Goal: Task Accomplishment & Management: Use online tool/utility

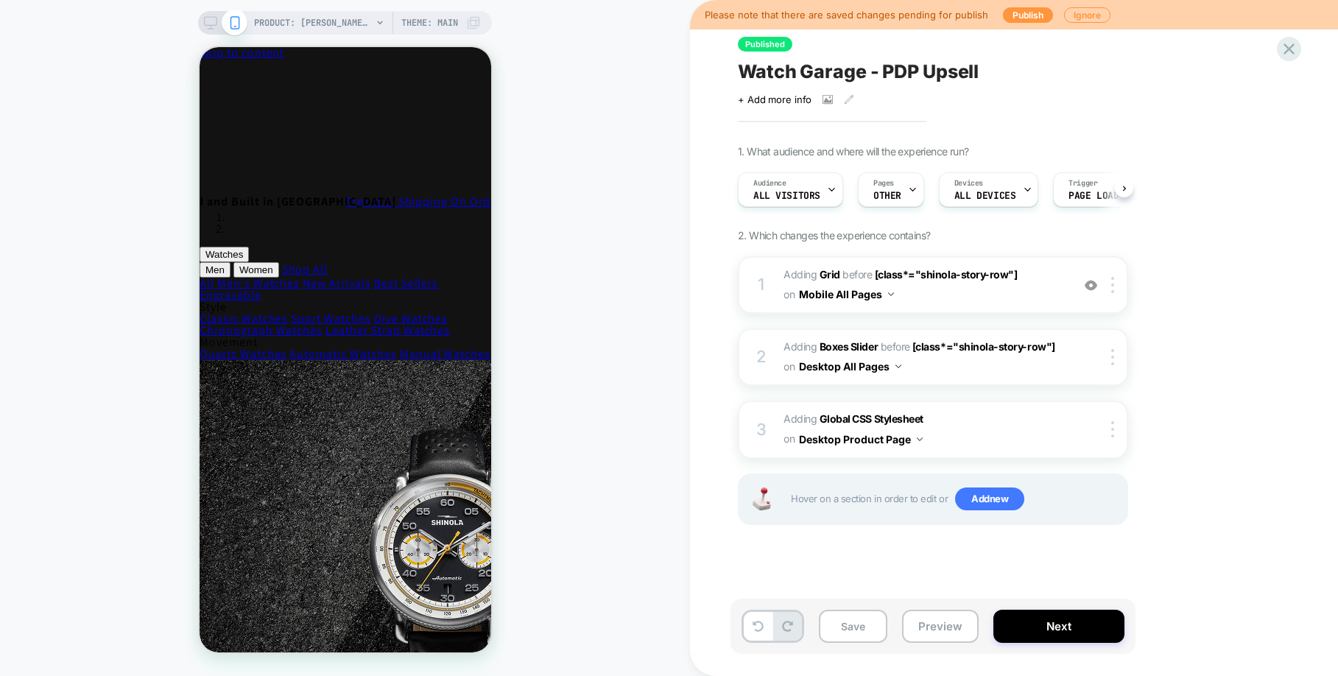
scroll to position [0, 1]
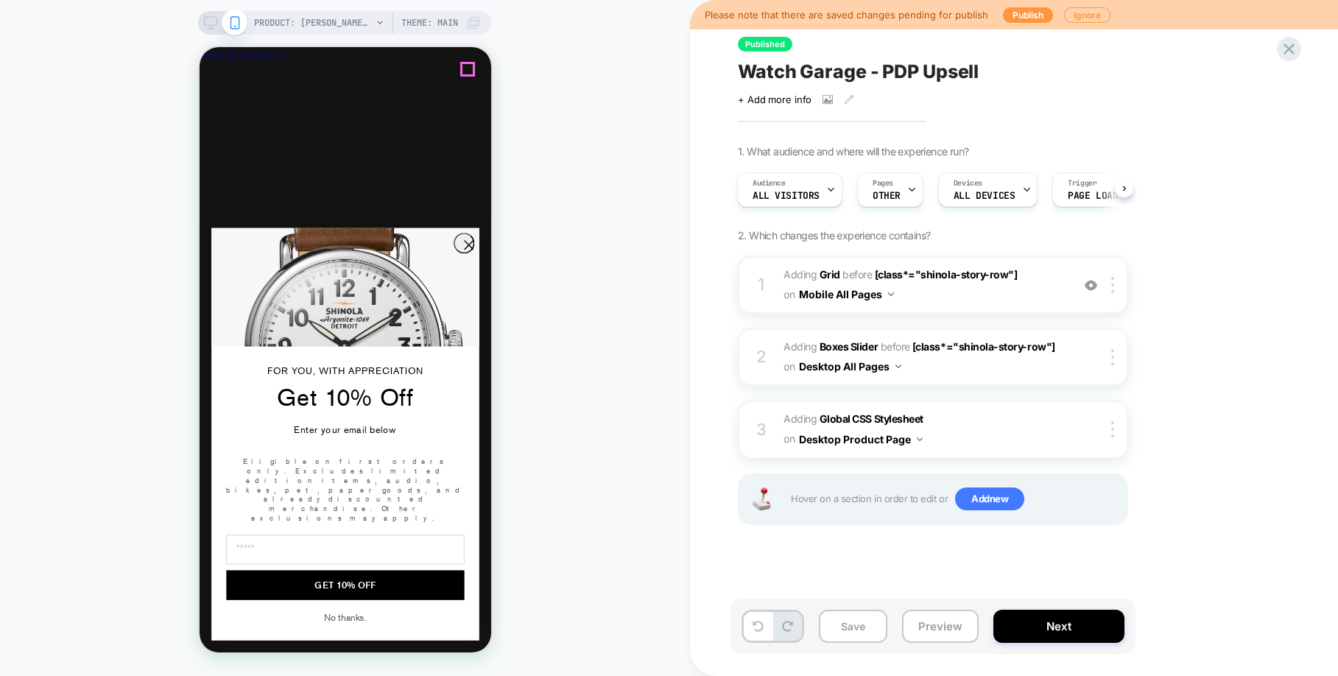
click at [263, 73] on icon "Close" at bounding box center [263, 78] width 0 height 11
click at [464, 249] on icon "Close dialog" at bounding box center [468, 245] width 8 height 8
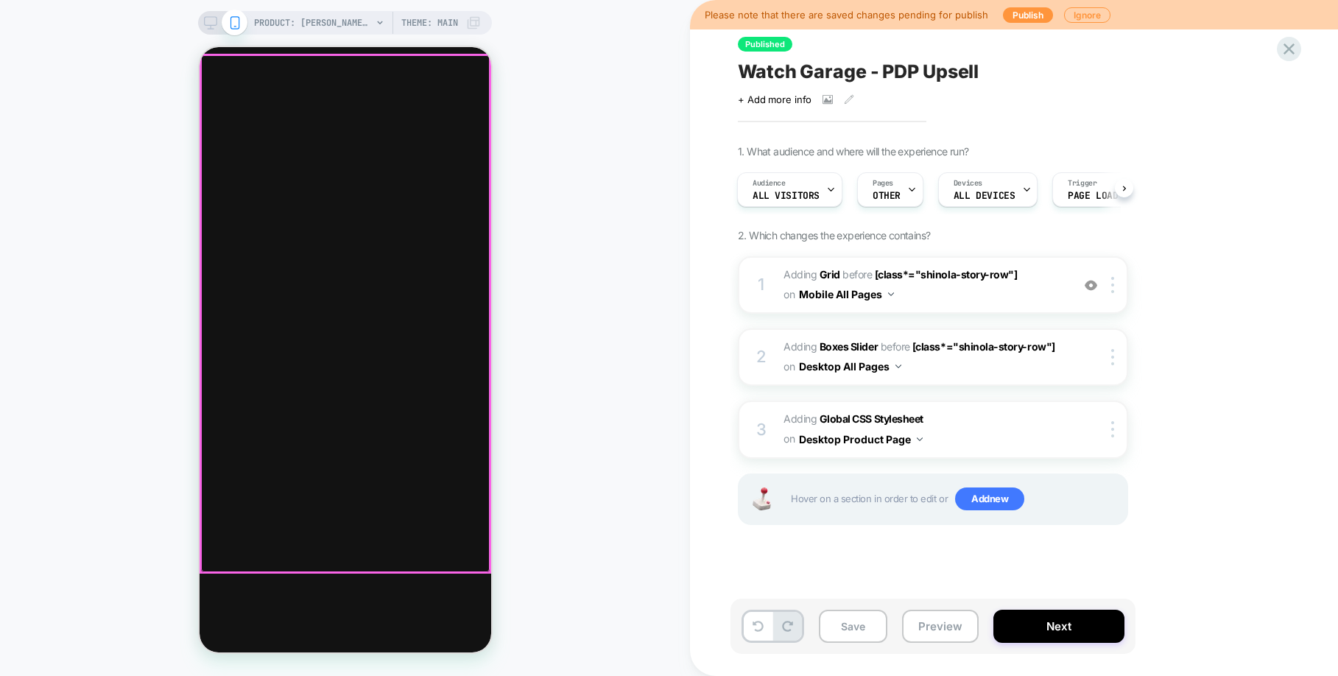
scroll to position [3275, 0]
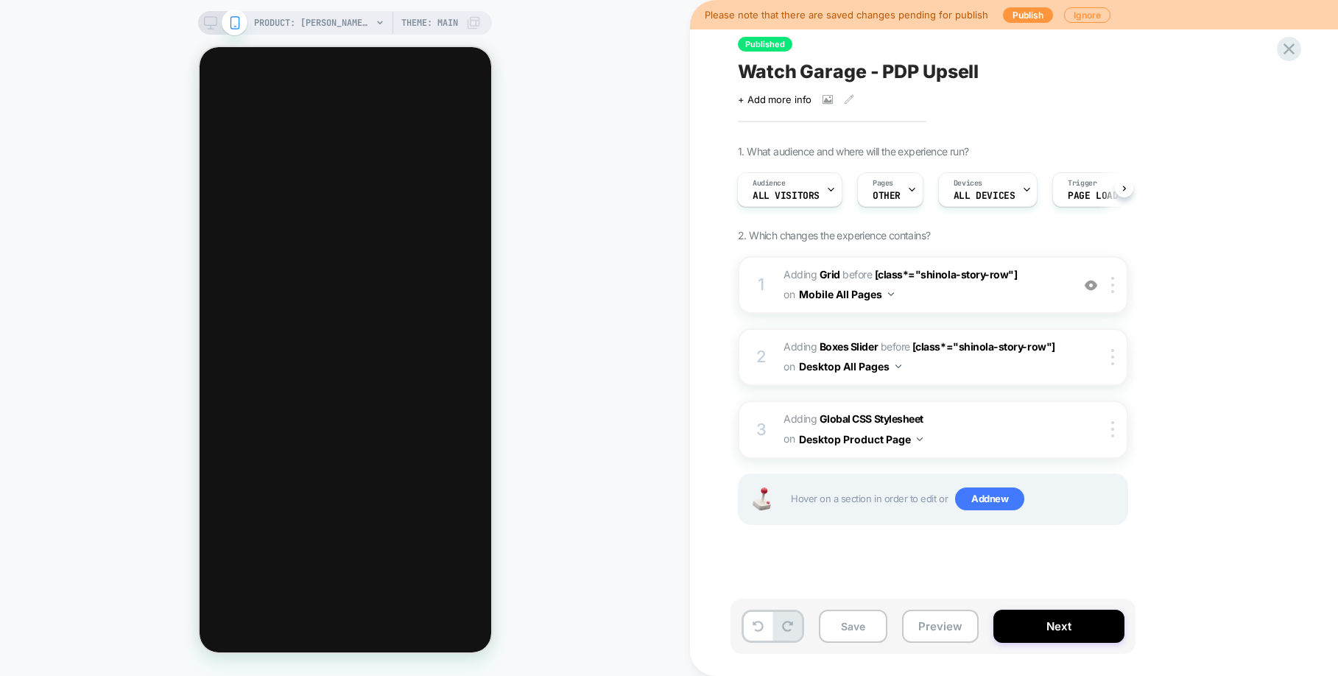
click at [378, 19] on icon at bounding box center [380, 22] width 9 height 9
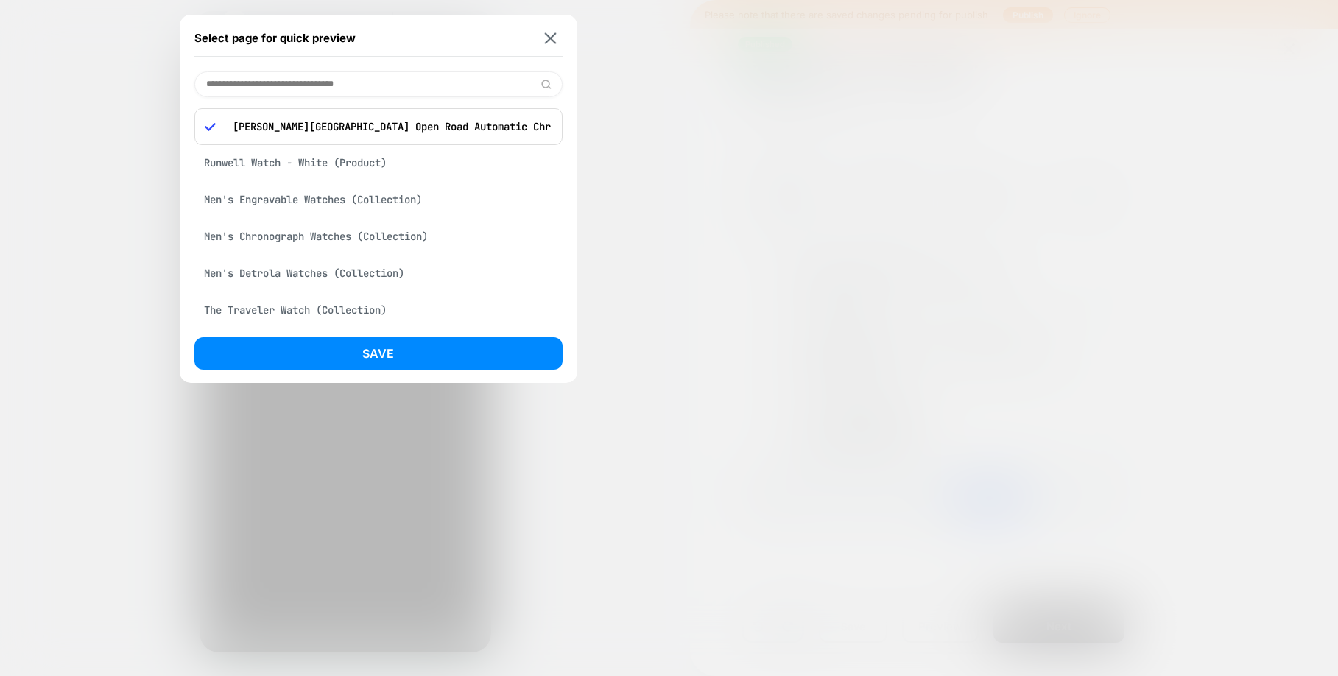
click at [360, 79] on input at bounding box center [378, 84] width 368 height 26
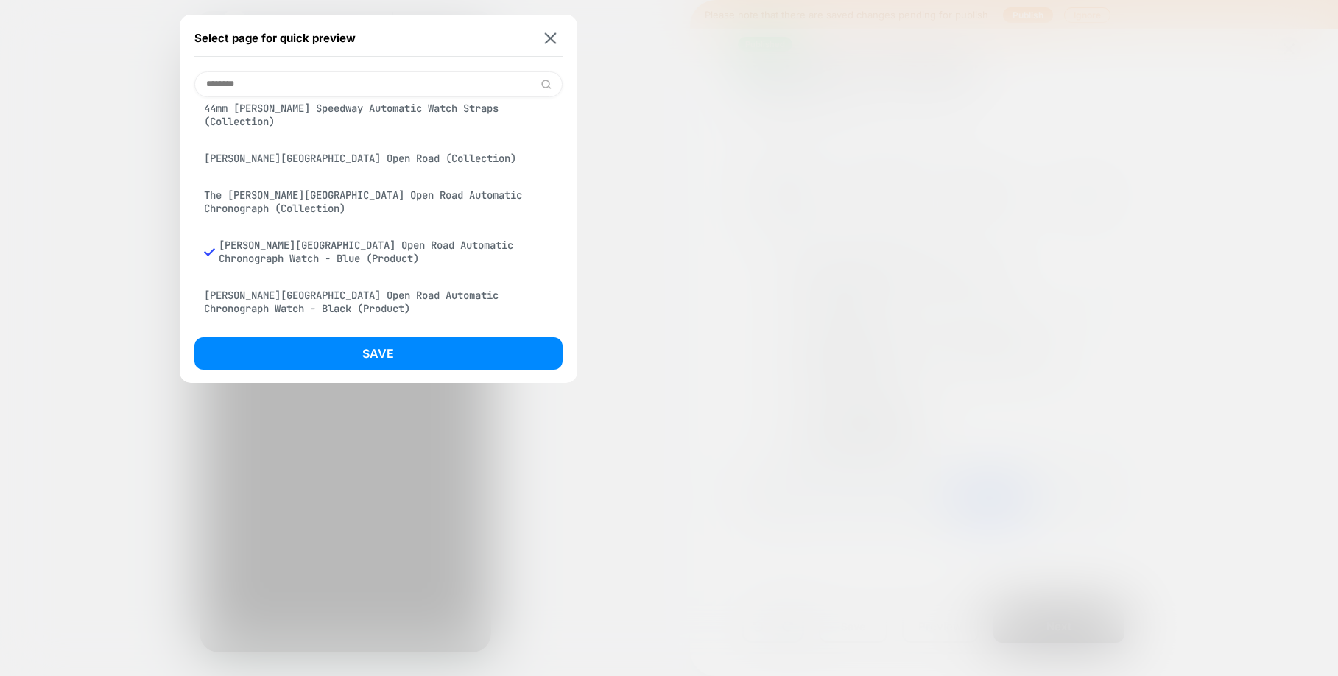
scroll to position [14, 0]
type input "********"
click at [275, 297] on div "Canfield Speedway Open Road Automatic Chronograph Watch - Black (Product)" at bounding box center [378, 301] width 368 height 41
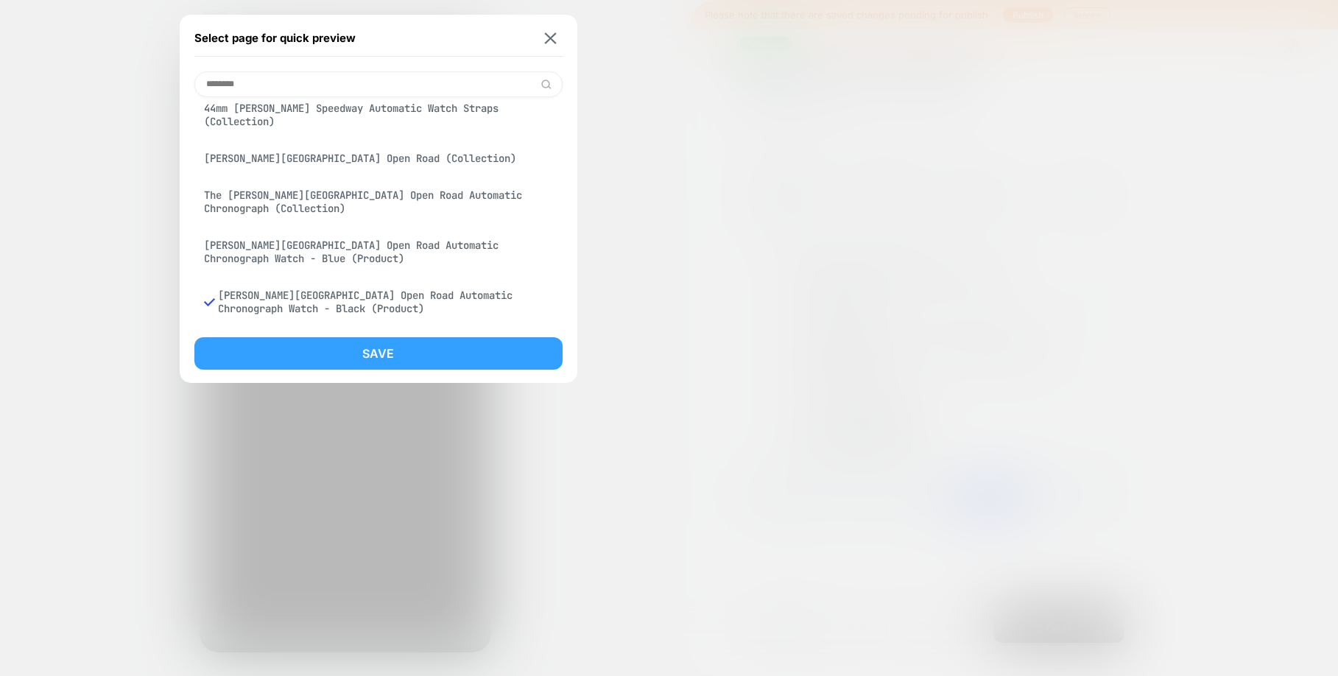
click at [295, 343] on button "Save" at bounding box center [378, 353] width 368 height 32
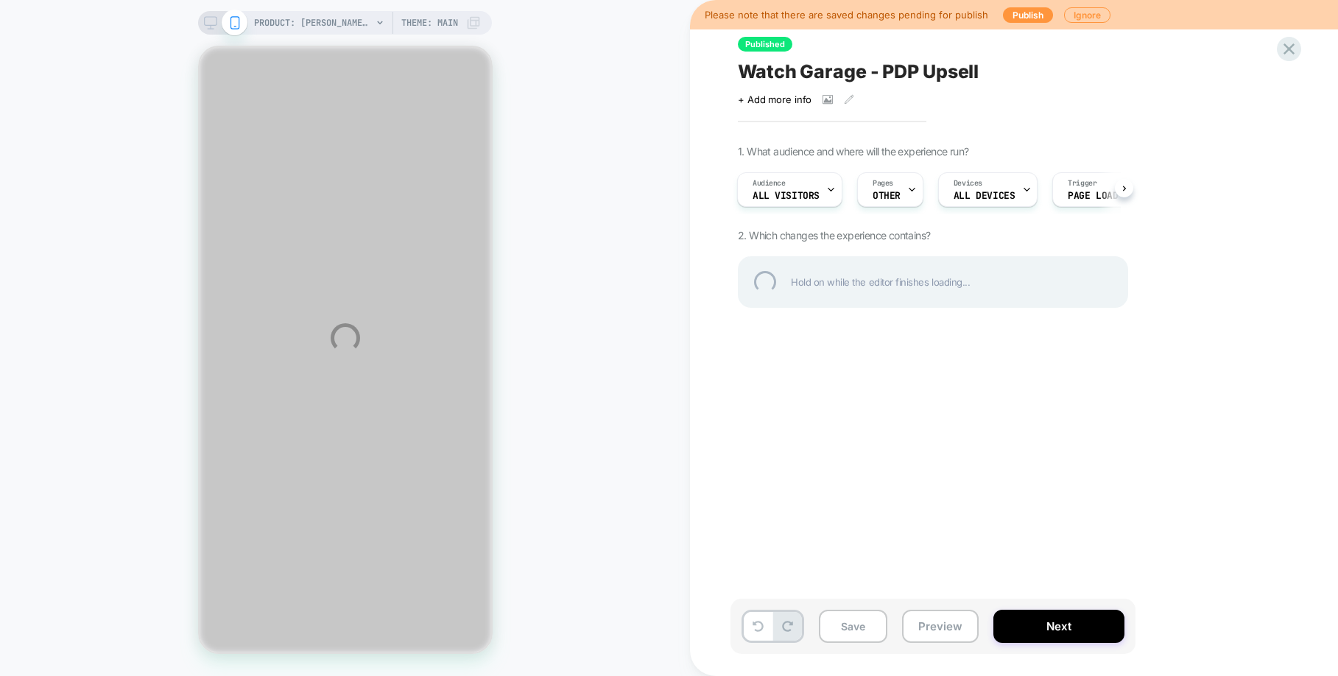
click at [565, 390] on div "PRODUCT: Canfield Speedway Open Road Automatic Chronograph Watch - Black PRODUC…" at bounding box center [669, 338] width 1338 height 676
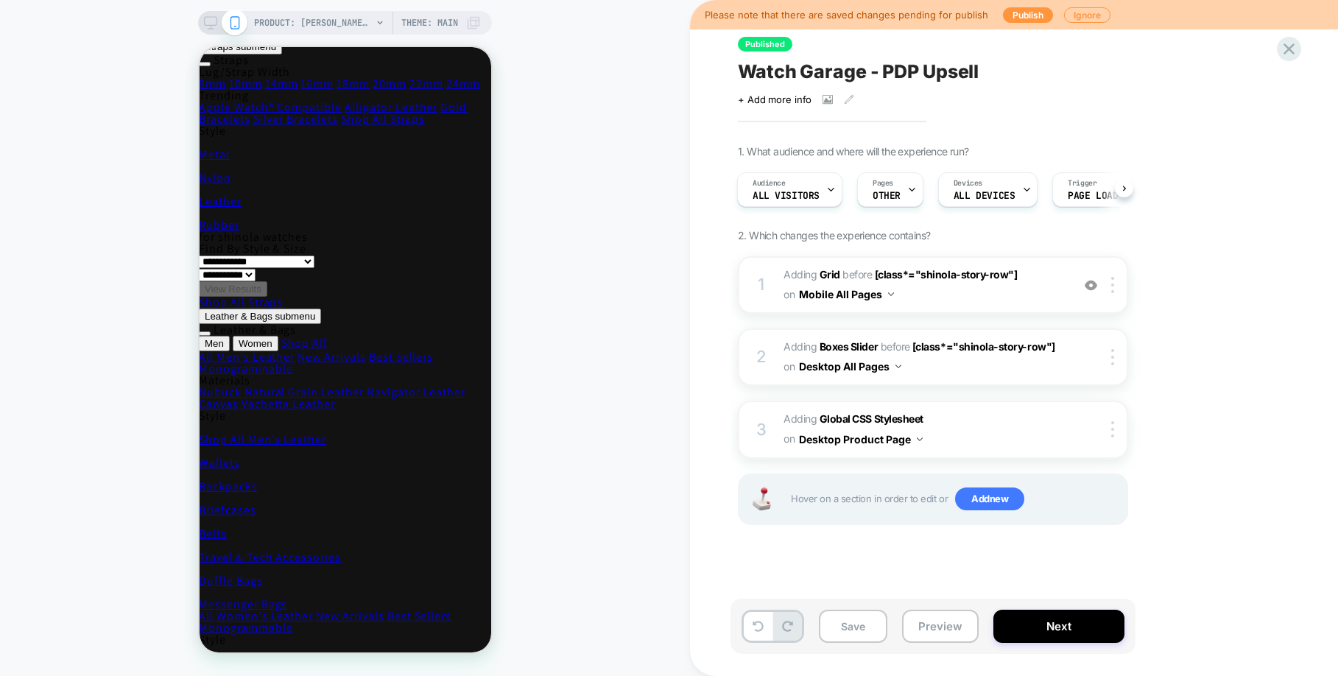
scroll to position [3883, 1]
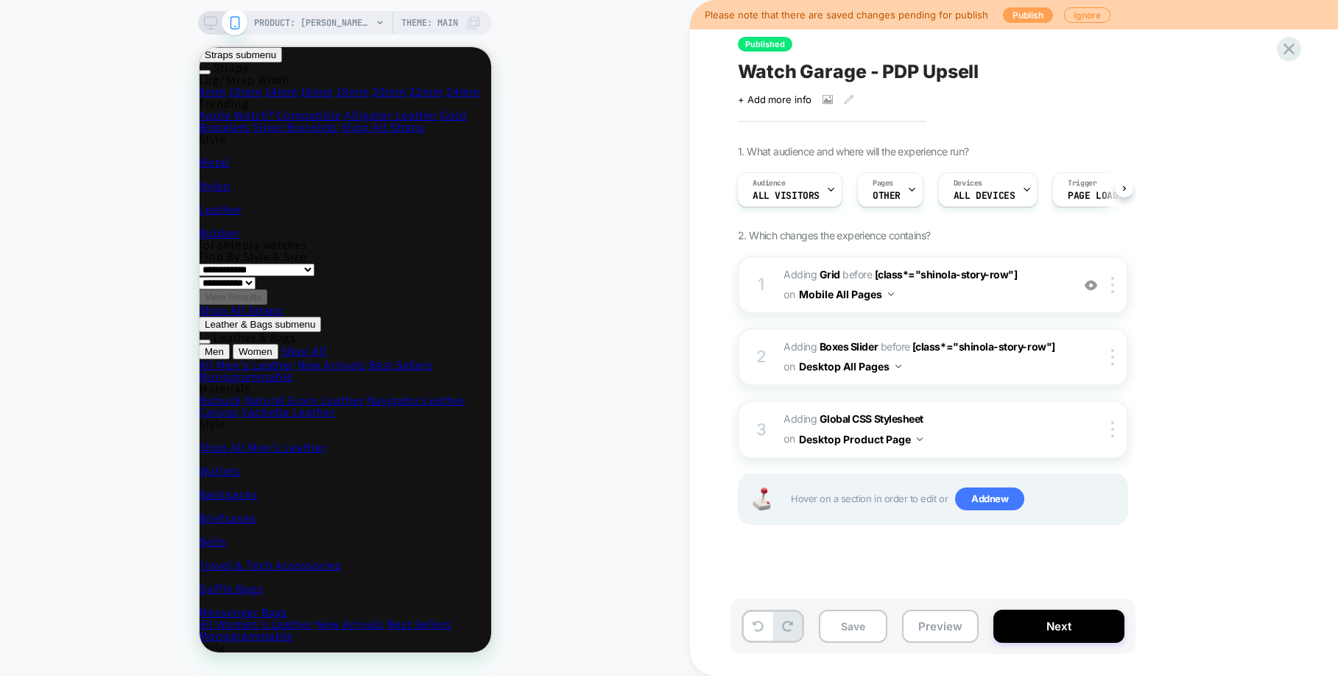
click at [1018, 15] on button "Publish" at bounding box center [1028, 14] width 50 height 15
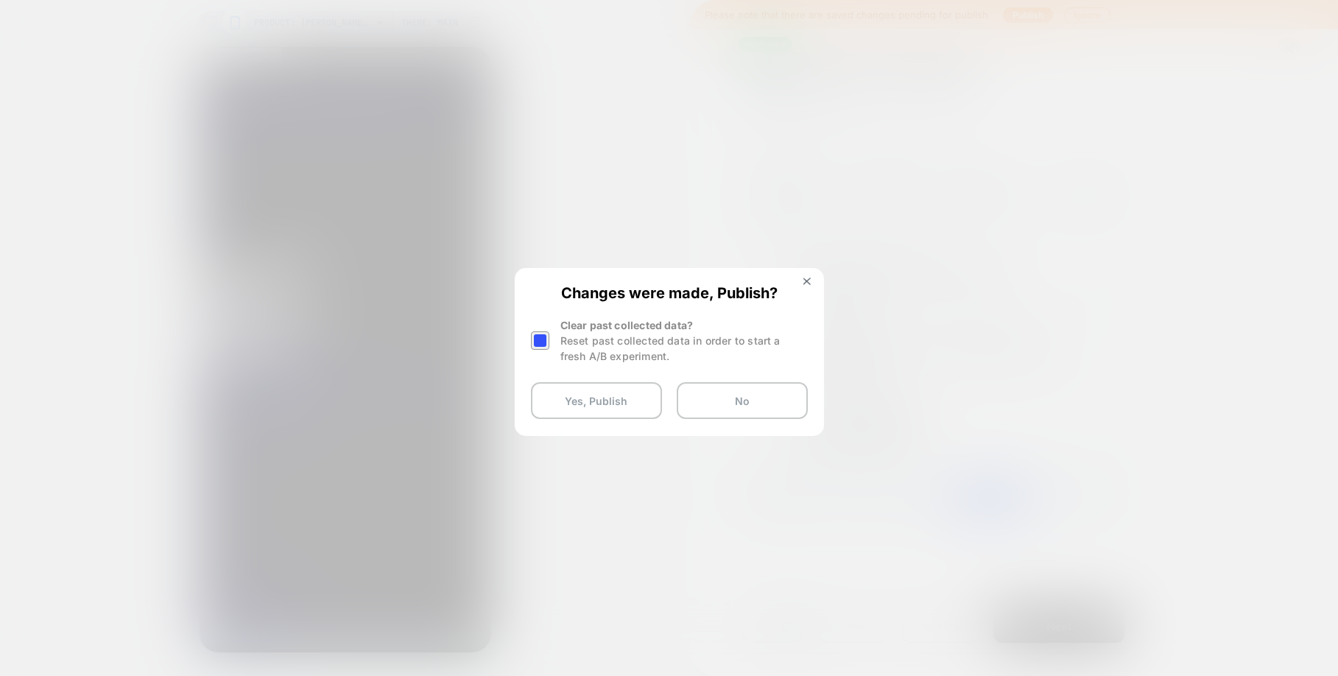
click at [608, 347] on div "Reset past collected data in order to start a fresh A/B experiment." at bounding box center [684, 348] width 247 height 31
click at [540, 339] on div at bounding box center [540, 340] width 18 height 18
click at [566, 403] on button "Yes, Publish" at bounding box center [596, 400] width 131 height 37
